Goal: Task Accomplishment & Management: Complete application form

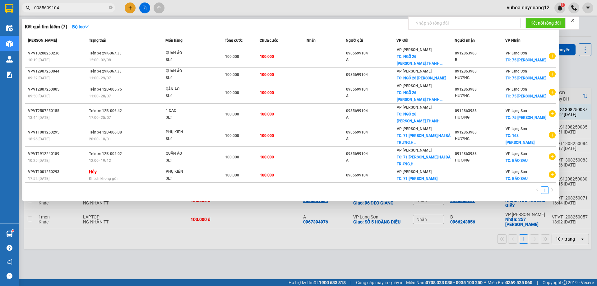
type input "0985699104"
click at [135, 9] on div at bounding box center [298, 143] width 597 height 286
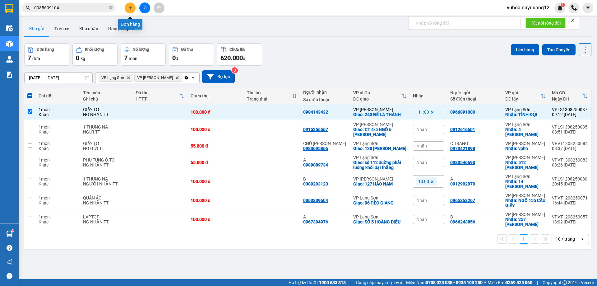
click at [132, 7] on button at bounding box center [130, 7] width 11 height 11
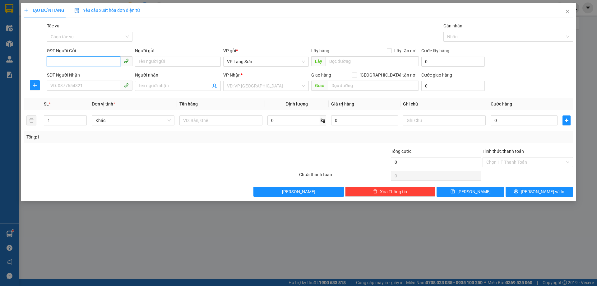
click at [89, 63] on input "SĐT Người Gửi" at bounding box center [83, 61] width 73 height 10
drag, startPoint x: 389, startPoint y: 50, endPoint x: 360, endPoint y: 62, distance: 31.8
click at [389, 50] on input "Lấy tận nơi" at bounding box center [389, 50] width 4 height 4
checkbox input "true"
click at [353, 62] on input "text" at bounding box center [371, 61] width 93 height 10
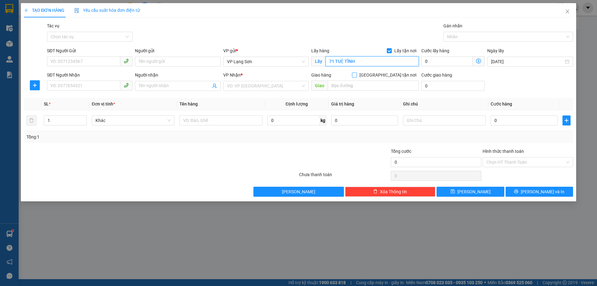
type input "71 TUỆ TĨNH"
click at [356, 73] on input "[GEOGRAPHIC_DATA] tận nơi" at bounding box center [354, 74] width 4 height 4
checkbox input "true"
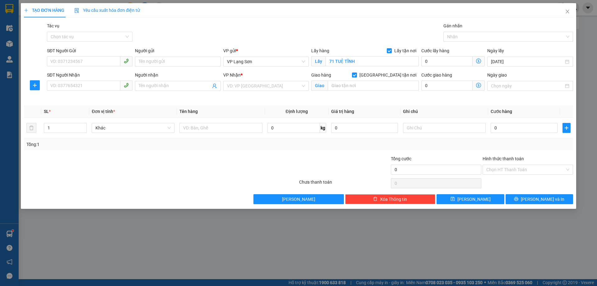
drag, startPoint x: 271, startPoint y: 63, endPoint x: 269, endPoint y: 67, distance: 4.4
click at [271, 63] on span "VP Lạng Sơn" at bounding box center [266, 61] width 78 height 9
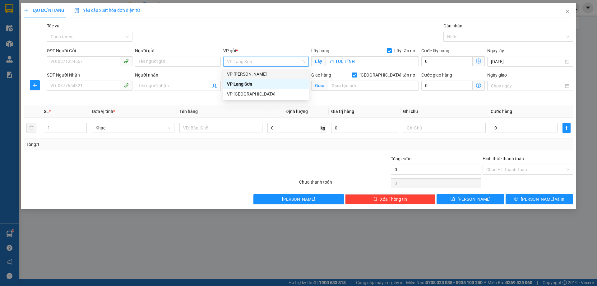
click at [255, 75] on div "VP [PERSON_NAME]" at bounding box center [266, 74] width 78 height 7
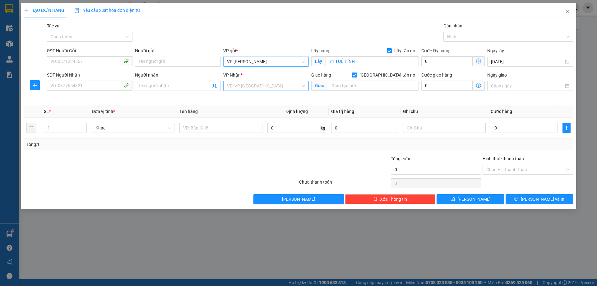
click at [258, 89] on input "search" at bounding box center [264, 85] width 74 height 9
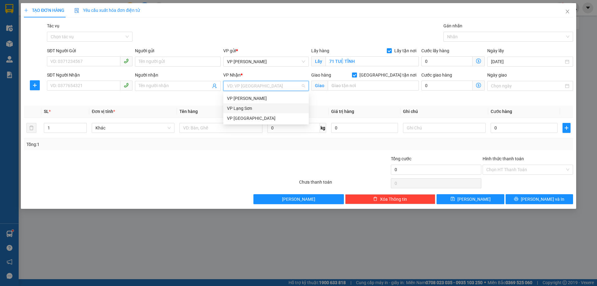
drag, startPoint x: 254, startPoint y: 107, endPoint x: 355, endPoint y: 91, distance: 101.6
click at [255, 107] on div "VP Lạng Sơn" at bounding box center [266, 108] width 78 height 7
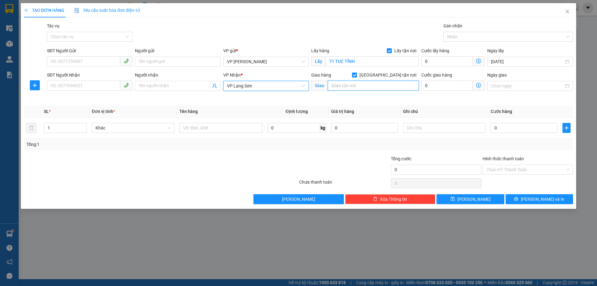
click at [363, 88] on input "text" at bounding box center [373, 86] width 91 height 10
type input "75 [PERSON_NAME]"
click at [61, 60] on input "SĐT Người Gửi" at bounding box center [83, 61] width 73 height 10
paste input "0985699104"
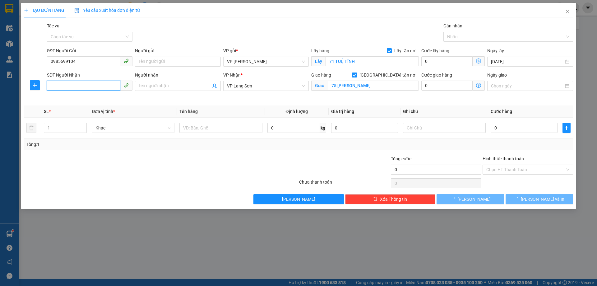
click at [64, 85] on input "SĐT Người Nhận" at bounding box center [83, 86] width 73 height 10
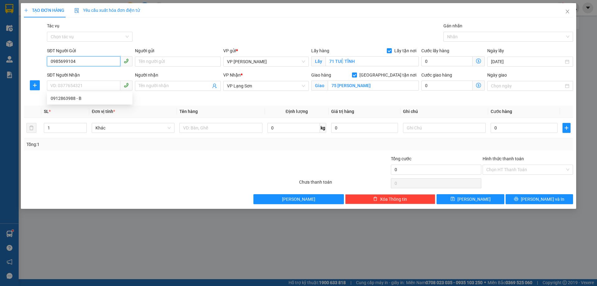
click at [53, 62] on input "0985699104" at bounding box center [83, 61] width 73 height 10
type input "0985699104"
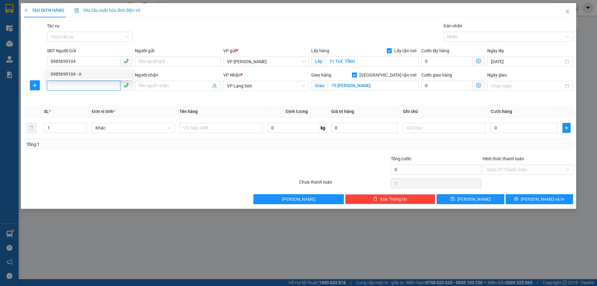
click at [60, 88] on input "SĐT Người Nhận" at bounding box center [83, 86] width 73 height 10
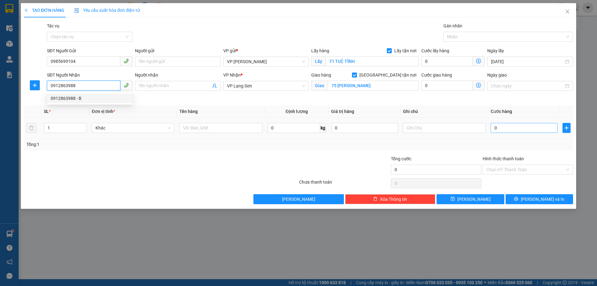
type input "0912863988"
click at [528, 131] on input "0" at bounding box center [523, 128] width 67 height 10
type input "1"
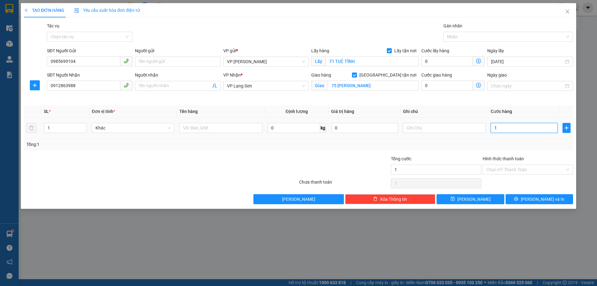
type input "10"
type input "100"
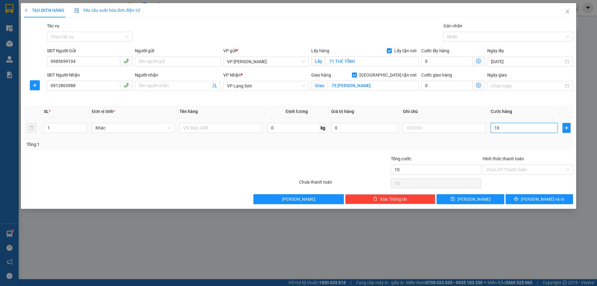
type input "100"
type input "100.000"
click at [425, 128] on input "text" at bounding box center [444, 128] width 83 height 10
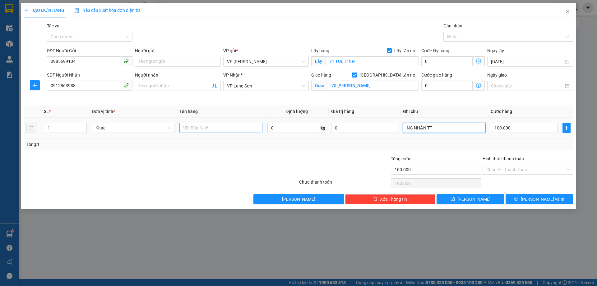
type input "NG NHẬN TT"
click at [193, 126] on input "text" at bounding box center [220, 128] width 83 height 10
type input "QUẦN ÁO"
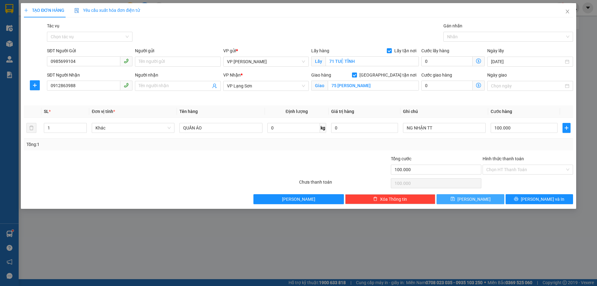
click at [476, 199] on span "[PERSON_NAME]" at bounding box center [473, 199] width 33 height 7
checkbox input "false"
type input "0"
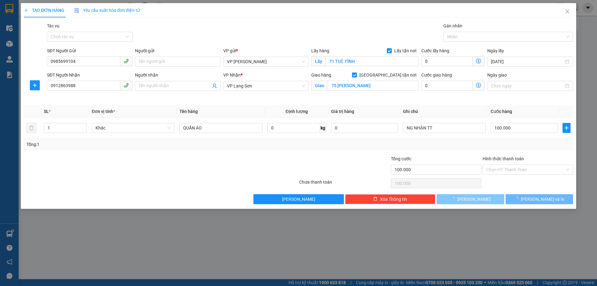
type input "0"
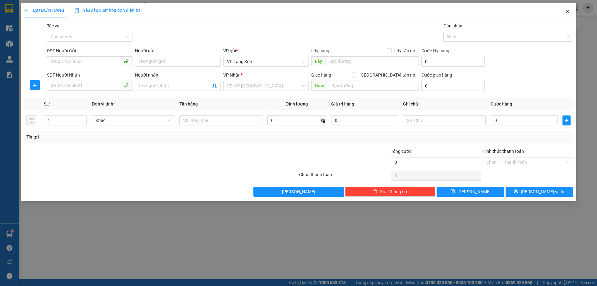
click at [569, 11] on icon "close" at bounding box center [567, 11] width 5 height 5
